Goal: Task Accomplishment & Management: Use online tool/utility

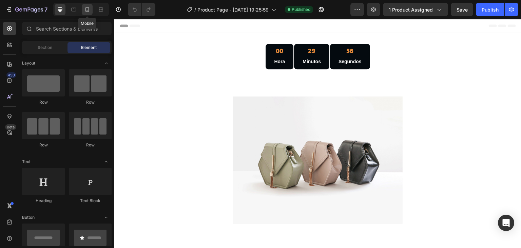
click at [85, 8] on icon at bounding box center [87, 9] width 7 height 7
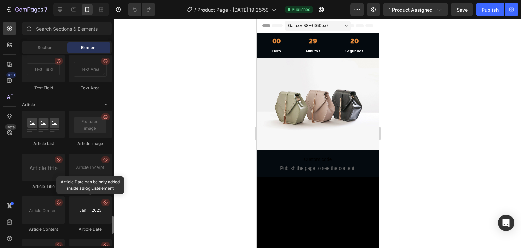
scroll to position [1863, 0]
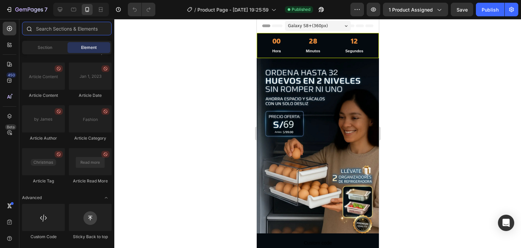
click at [59, 29] on input "text" at bounding box center [67, 29] width 90 height 14
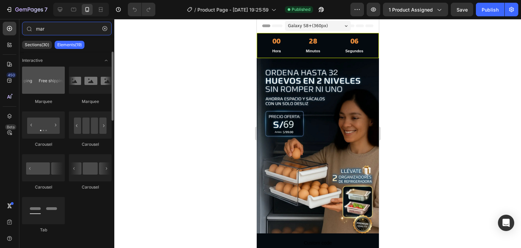
type input "mar"
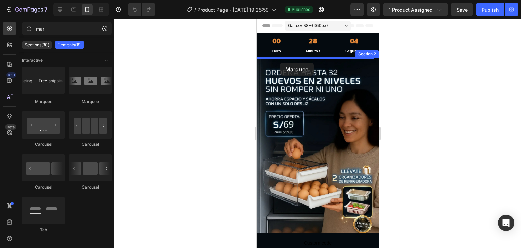
drag, startPoint x: 299, startPoint y: 103, endPoint x: 279, endPoint y: 62, distance: 45.2
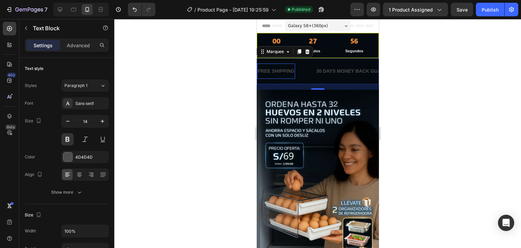
click at [273, 68] on div "FREE SHIPPING" at bounding box center [276, 71] width 38 height 10
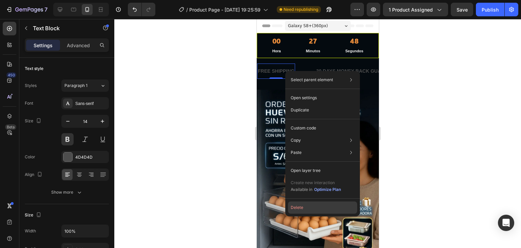
drag, startPoint x: 313, startPoint y: 209, endPoint x: 56, endPoint y: 190, distance: 257.8
click at [313, 209] on button "Delete" at bounding box center [322, 207] width 69 height 12
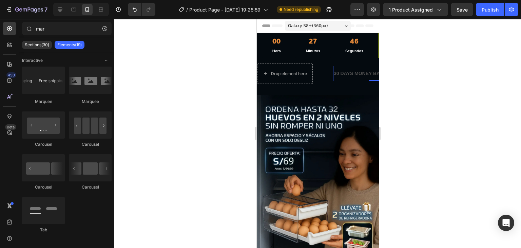
click at [348, 71] on div "30 DAYS MONEY BACK GUARANTEE" at bounding box center [376, 74] width 86 height 10
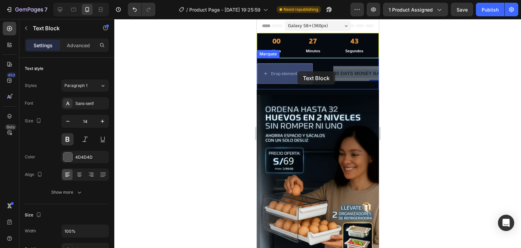
drag, startPoint x: 347, startPoint y: 71, endPoint x: 297, endPoint y: 71, distance: 49.5
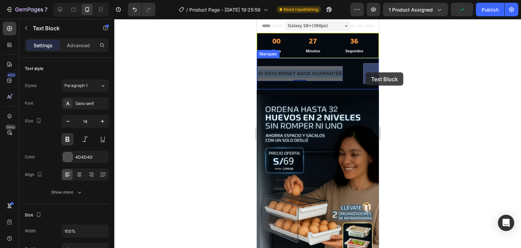
drag, startPoint x: 318, startPoint y: 69, endPoint x: 365, endPoint y: 72, distance: 47.6
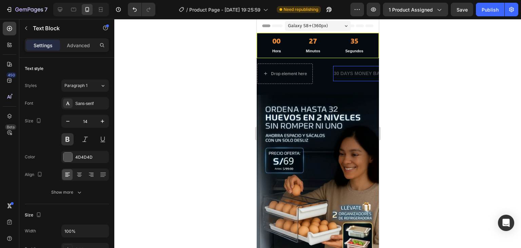
click at [346, 72] on div "30 DAYS MONEY BACK GUARANTEE" at bounding box center [376, 74] width 86 height 10
click at [346, 72] on p "30 DAYS MONEY BACK GUARANTEE" at bounding box center [375, 73] width 84 height 8
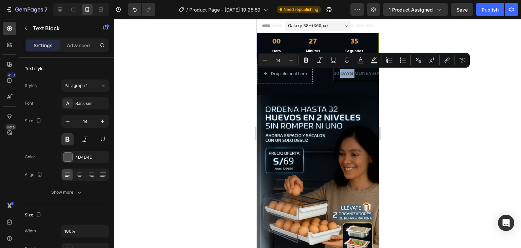
click at [347, 72] on p "30 DAYS MONEY BACK GUARANTEE" at bounding box center [375, 73] width 84 height 8
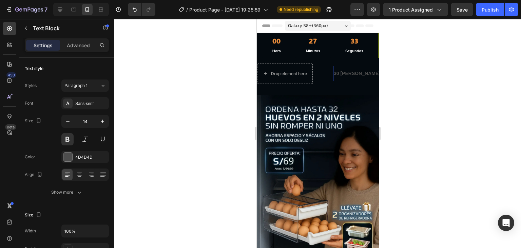
click at [348, 73] on p "30 [PERSON_NAME] MONEY BACK GUARANTEE" at bounding box center [389, 73] width 112 height 8
click at [339, 71] on p "LLEGAMOS HASYA LA PUERTA DE TU HOGAR EN TODO EL [GEOGRAPHIC_DATA]" at bounding box center [427, 73] width 189 height 8
click at [353, 73] on p "LLEGAMOS HASYA LA PUERTA DE TU HOGAR EN TODO EL [GEOGRAPHIC_DATA]" at bounding box center [427, 73] width 189 height 8
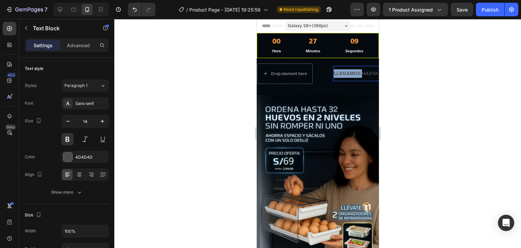
click at [353, 73] on p "LLEGAMOS HASYA LA PUERTA DE TU HOGAR EN TODO EL [GEOGRAPHIC_DATA]" at bounding box center [427, 73] width 189 height 8
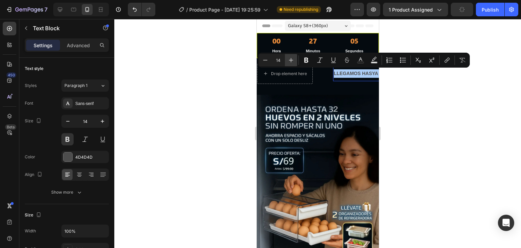
click at [292, 58] on icon "Editor contextual toolbar" at bounding box center [291, 60] width 7 height 7
type input "15"
click at [359, 62] on rect "Editor contextual toolbar" at bounding box center [360, 63] width 6 height 2
type input "4D4D4D"
click at [354, 73] on span "LLEGAMOS HASYA LA PUERTA DE TU HOGAR EN TODO EL [GEOGRAPHIC_DATA]" at bounding box center [434, 74] width 202 height 6
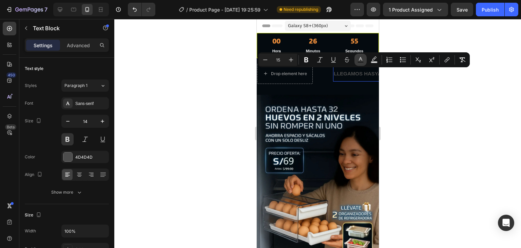
click at [358, 56] on button "Text Color" at bounding box center [360, 60] width 12 height 12
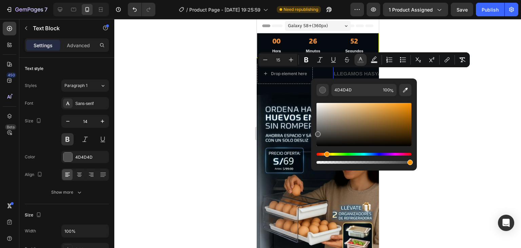
drag, startPoint x: 318, startPoint y: 155, endPoint x: 326, endPoint y: 155, distance: 7.5
click at [326, 155] on div "Hue" at bounding box center [326, 153] width 5 height 5
drag, startPoint x: 397, startPoint y: 122, endPoint x: 410, endPoint y: 110, distance: 17.8
click at [410, 110] on div "Editor contextual toolbar" at bounding box center [363, 124] width 95 height 43
type input "D67E04"
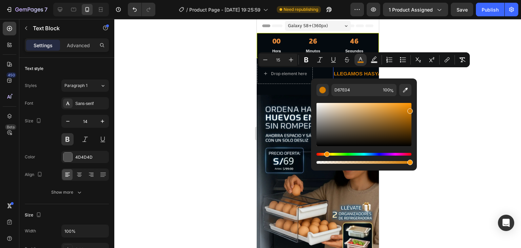
click at [438, 88] on div at bounding box center [317, 133] width 407 height 229
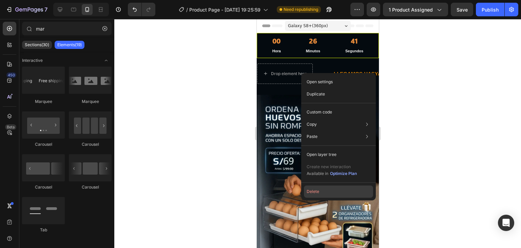
click at [321, 191] on button "Delete" at bounding box center [338, 191] width 69 height 12
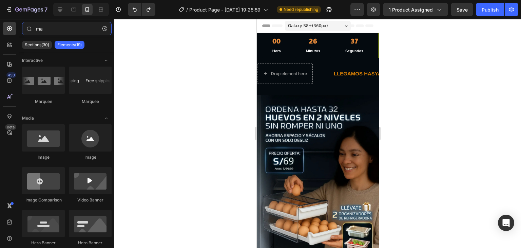
type input "ma"
click at [397, 62] on div at bounding box center [317, 133] width 407 height 229
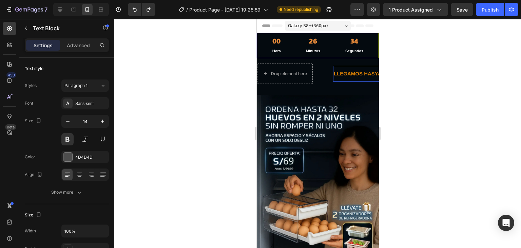
click at [341, 71] on span "LLEGAMOS HASYA LA PUERTA DE TU HOGAR EN TODO EL [GEOGRAPHIC_DATA]" at bounding box center [434, 74] width 202 height 6
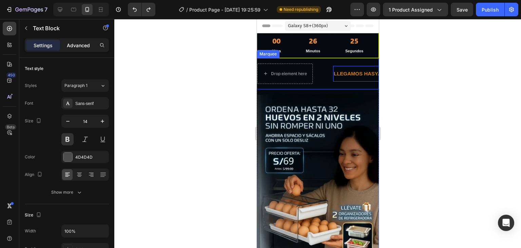
click at [79, 42] on p "Advanced" at bounding box center [78, 45] width 23 height 7
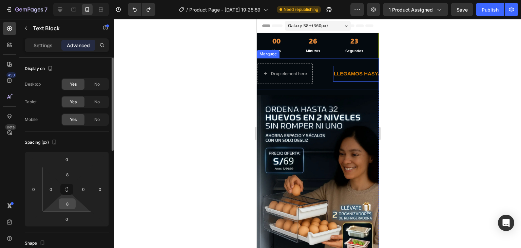
click at [68, 205] on input "8" at bounding box center [67, 203] width 14 height 10
type input "0"
click at [67, 173] on input "8" at bounding box center [67, 174] width 14 height 10
type input "0"
click at [90, 140] on div "Spacing (px)" at bounding box center [67, 142] width 84 height 11
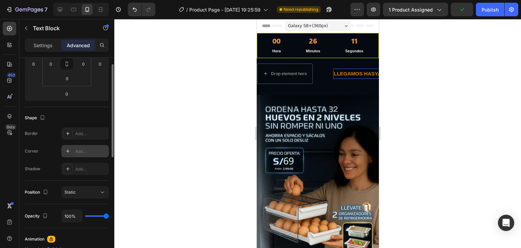
scroll to position [0, 0]
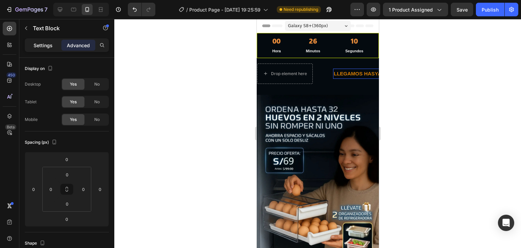
click at [48, 42] on p "Settings" at bounding box center [43, 45] width 19 height 7
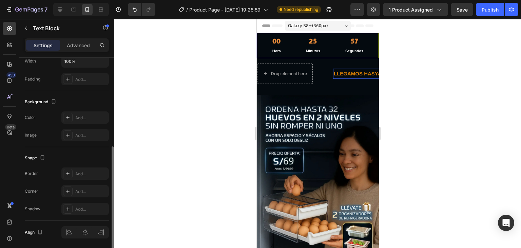
scroll to position [192, 0]
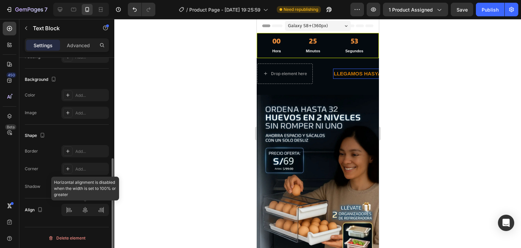
click at [68, 210] on div at bounding box center [84, 209] width 47 height 12
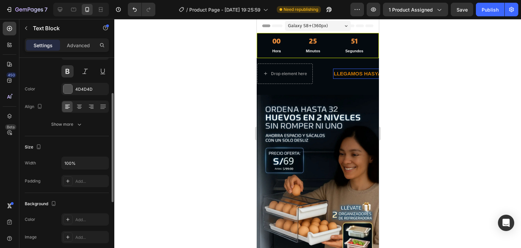
scroll to position [102, 0]
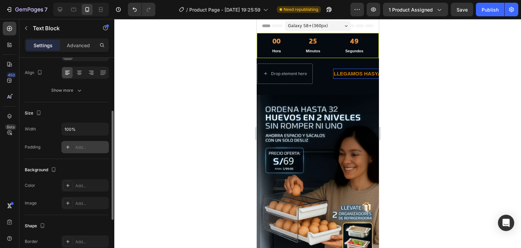
click at [82, 148] on div "Add..." at bounding box center [91, 147] width 32 height 6
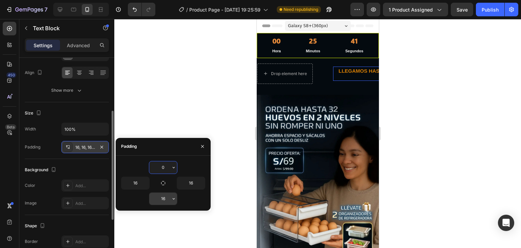
type input "0"
click at [165, 197] on input "16" at bounding box center [163, 198] width 28 height 12
type input "0"
click at [134, 180] on input "16" at bounding box center [135, 183] width 28 height 12
type input "0"
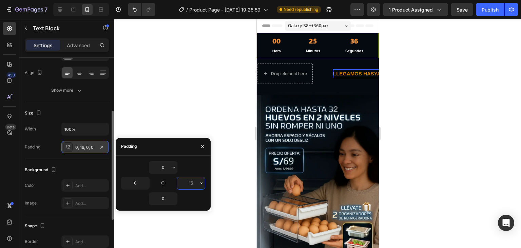
click at [185, 181] on input "16" at bounding box center [191, 183] width 28 height 12
type input "0"
click at [225, 162] on div at bounding box center [317, 133] width 407 height 229
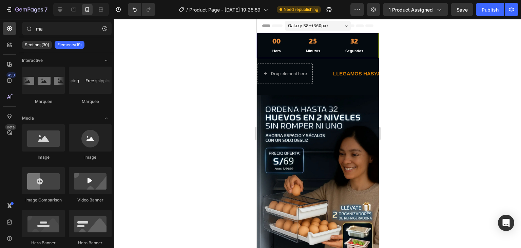
click at [393, 74] on div at bounding box center [317, 133] width 407 height 229
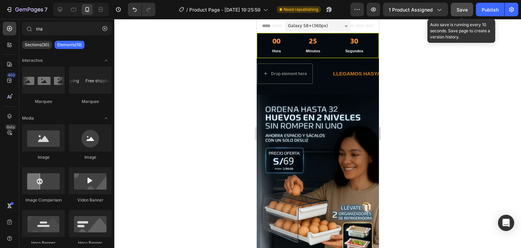
click at [460, 8] on span "Save" at bounding box center [461, 10] width 11 height 6
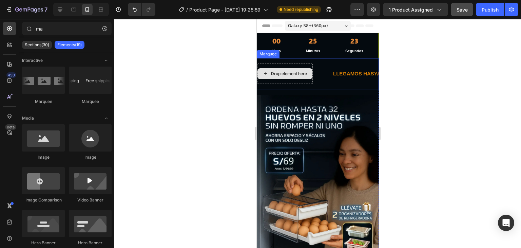
click at [279, 73] on div "Drop element here" at bounding box center [289, 73] width 36 height 5
click at [281, 73] on div "Drop element here" at bounding box center [289, 73] width 36 height 5
click at [279, 72] on div "Drop element here" at bounding box center [289, 73] width 36 height 5
click at [268, 73] on div "Drop element here" at bounding box center [284, 73] width 55 height 11
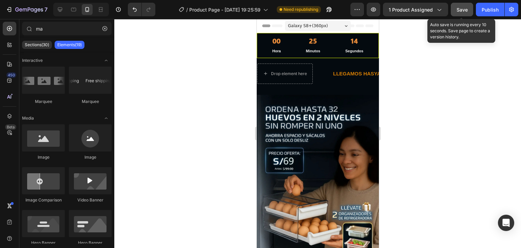
click at [456, 10] on button "Save" at bounding box center [462, 10] width 22 height 14
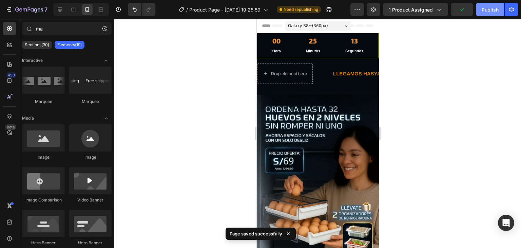
click at [489, 11] on div "Publish" at bounding box center [490, 9] width 17 height 7
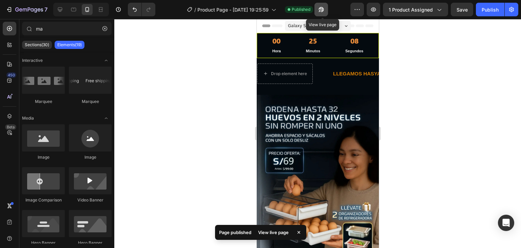
click at [322, 8] on icon "button" at bounding box center [321, 9] width 7 height 7
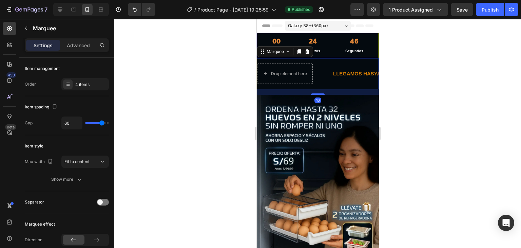
click at [344, 83] on div "Drop element here LLEGAMOS HASYA LA PUERTA DE TU HOGAR EN TODO EL PERÚ Text Blo…" at bounding box center [317, 73] width 122 height 31
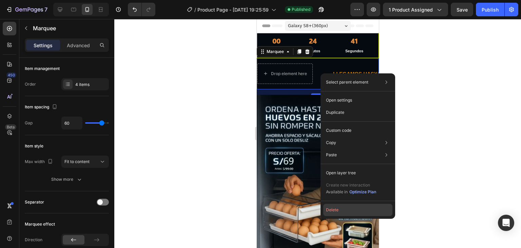
click at [342, 208] on button "Delete" at bounding box center [357, 209] width 69 height 12
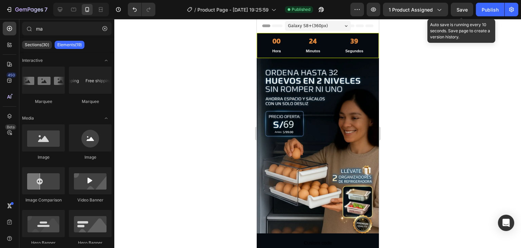
click at [457, 9] on span "Save" at bounding box center [461, 10] width 11 height 6
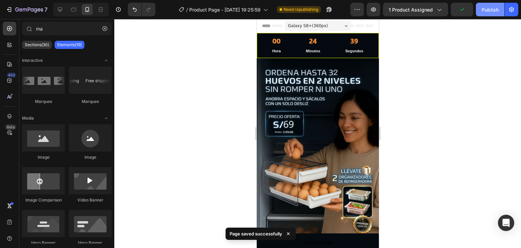
click at [486, 11] on div "Publish" at bounding box center [490, 9] width 17 height 7
